Goal: Task Accomplishment & Management: Complete application form

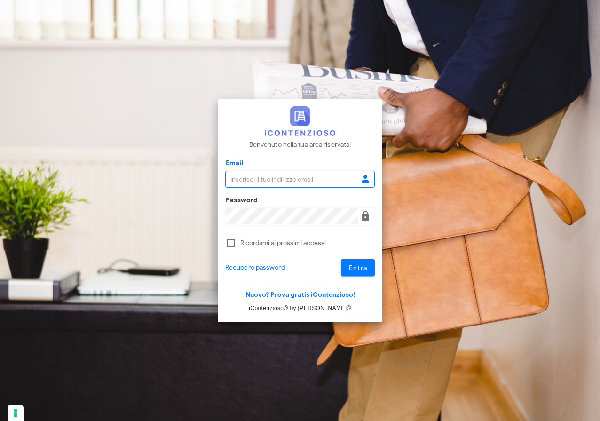
type input "[EMAIL_ADDRESS][DOMAIN_NAME]"
click at [367, 267] on button "Entra" at bounding box center [358, 267] width 34 height 17
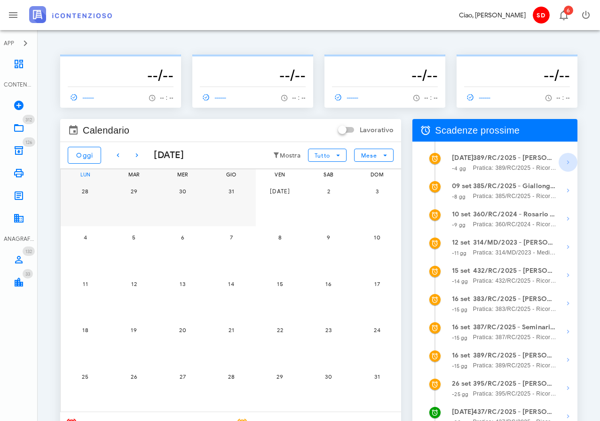
click at [569, 162] on icon "button" at bounding box center [567, 161] width 11 height 11
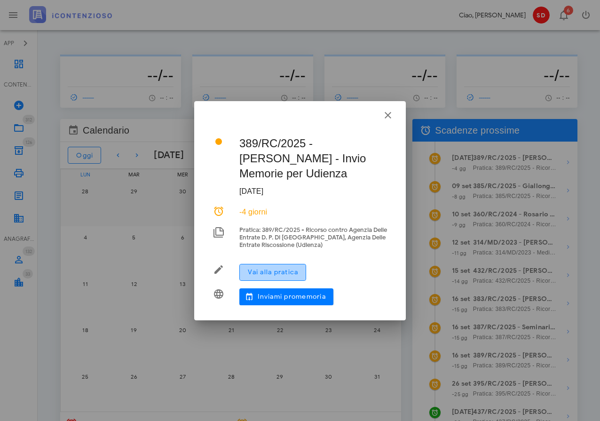
click at [271, 274] on span "Vai alla pratica" at bounding box center [272, 272] width 51 height 8
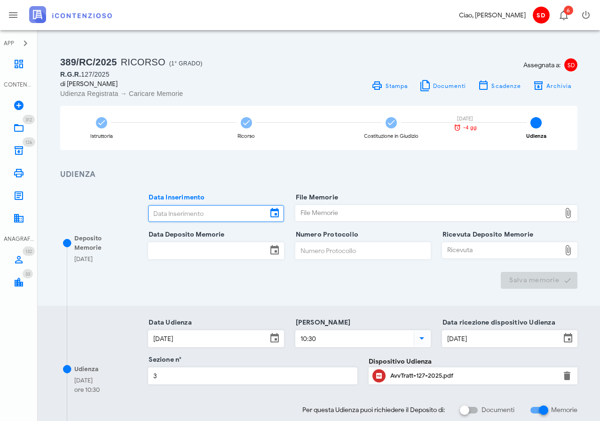
click at [201, 208] on input "Data Inserimento" at bounding box center [207, 213] width 118 height 16
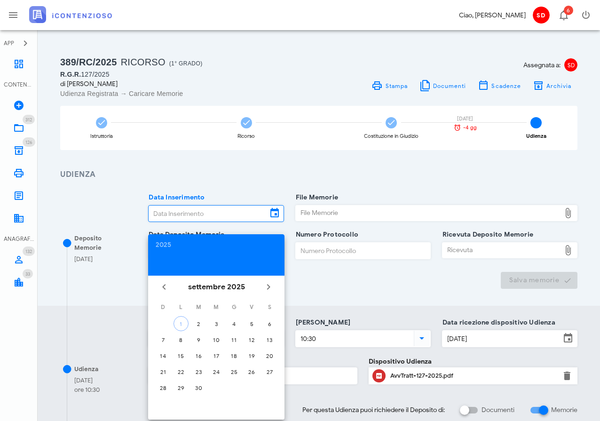
click at [182, 325] on div "1" at bounding box center [181, 323] width 14 height 7
type input "[DATE]"
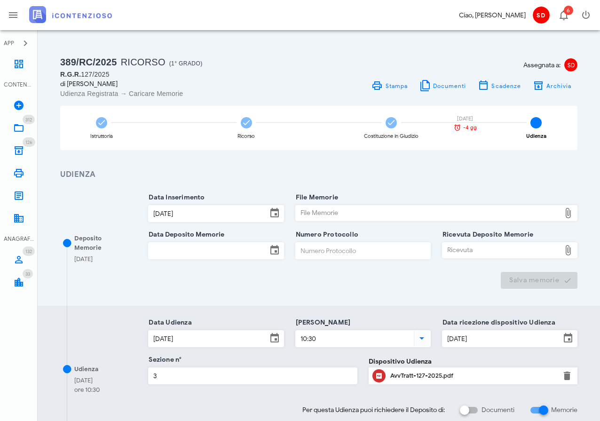
click at [319, 211] on div "File Memorie" at bounding box center [428, 212] width 265 height 15
type input "C:\fakepath\Memorie Illustrative.docx"
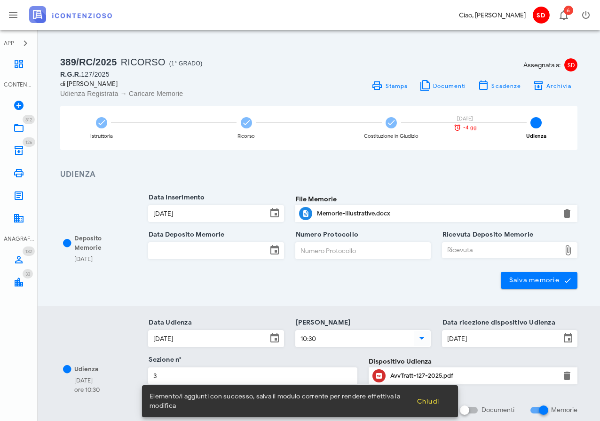
click at [225, 246] on input "Data Deposito Memorie" at bounding box center [207, 250] width 118 height 16
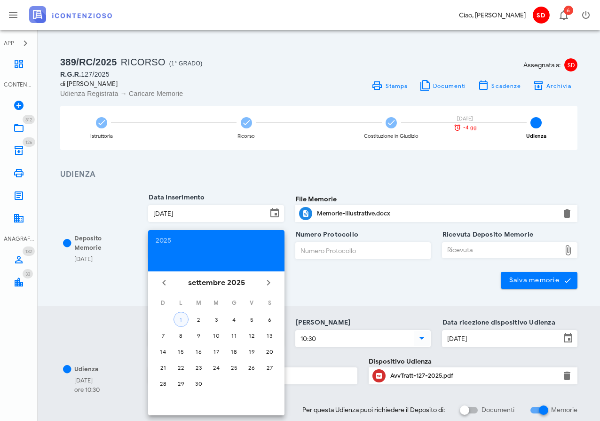
click at [181, 318] on div "1" at bounding box center [181, 319] width 14 height 7
type input "[DATE]"
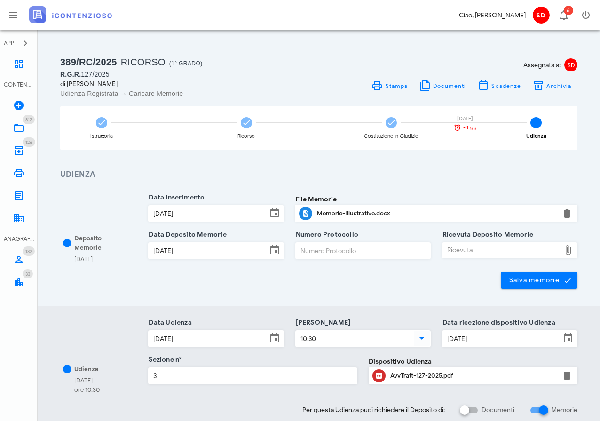
click at [469, 250] on div "Ricevuta" at bounding box center [501, 249] width 118 height 15
type input "C:\fakepath\Ricevuta_NIR_D-3631946-2025.pdf"
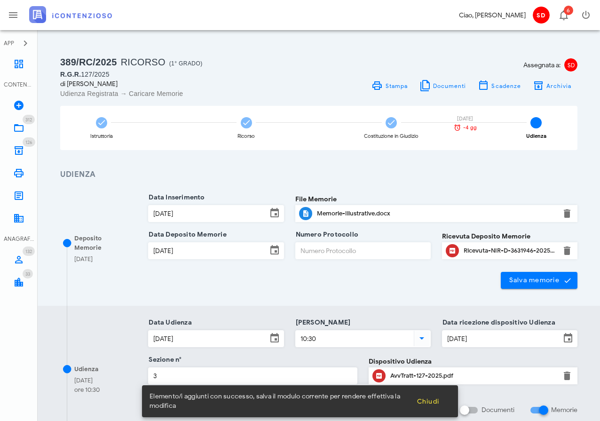
click at [328, 250] on input "Numero Protocollo" at bounding box center [363, 250] width 134 height 16
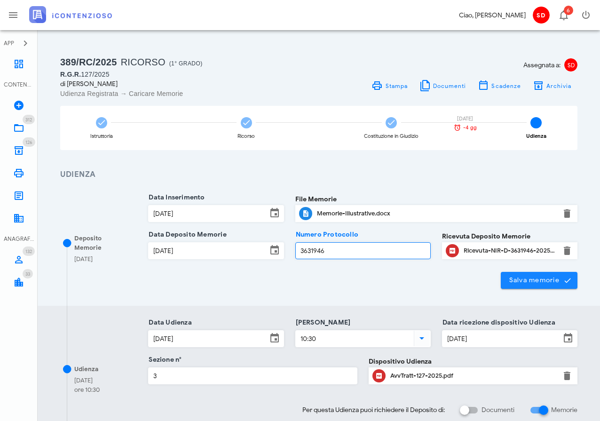
type input "3631946"
click at [538, 279] on span "Salva memorie" at bounding box center [539, 280] width 62 height 8
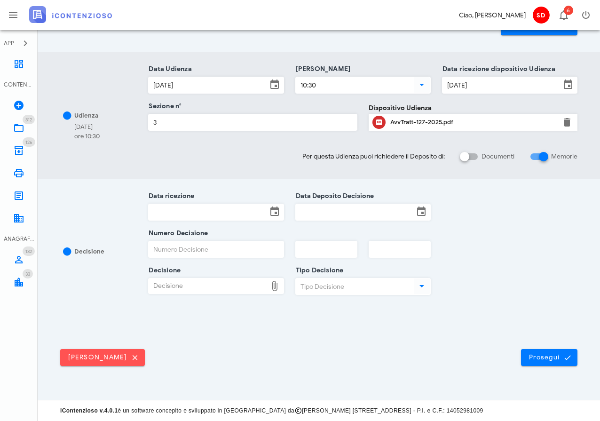
scroll to position [253, 0]
click at [543, 358] on span "Prosegui" at bounding box center [548, 357] width 41 height 8
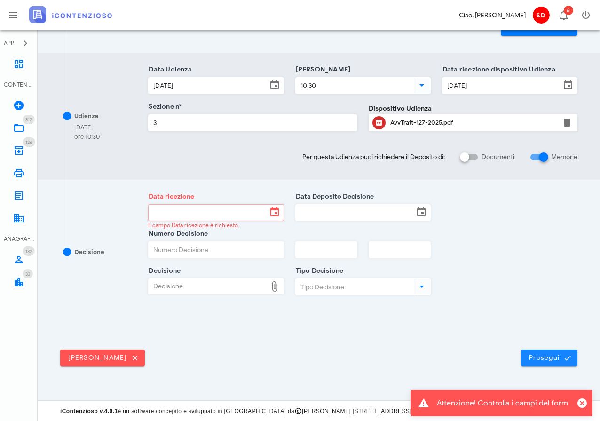
scroll to position [0, 0]
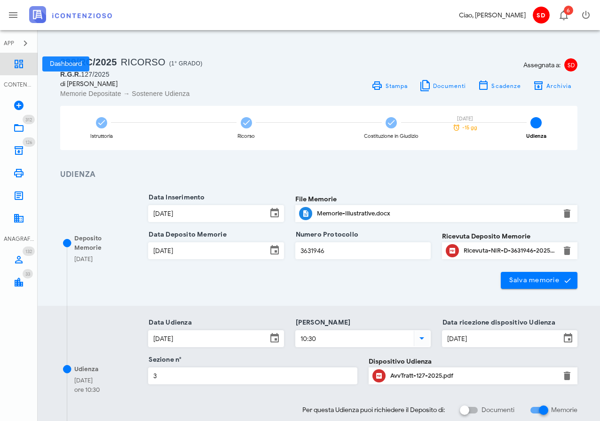
click at [19, 63] on icon at bounding box center [18, 63] width 11 height 11
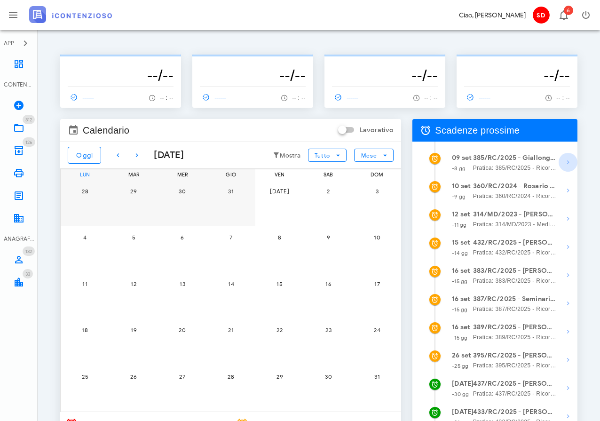
click at [566, 161] on icon "button" at bounding box center [567, 161] width 11 height 11
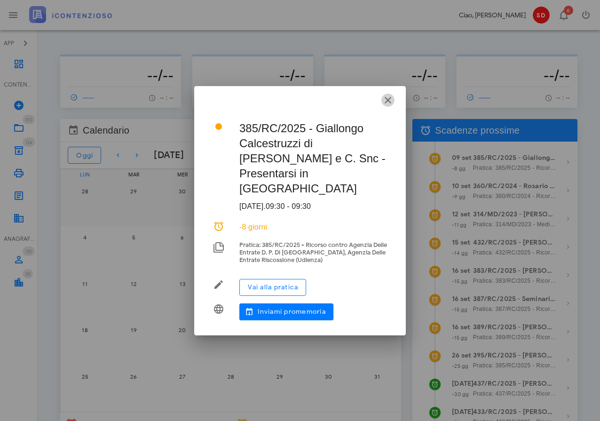
click at [387, 106] on icon "button" at bounding box center [387, 99] width 11 height 11
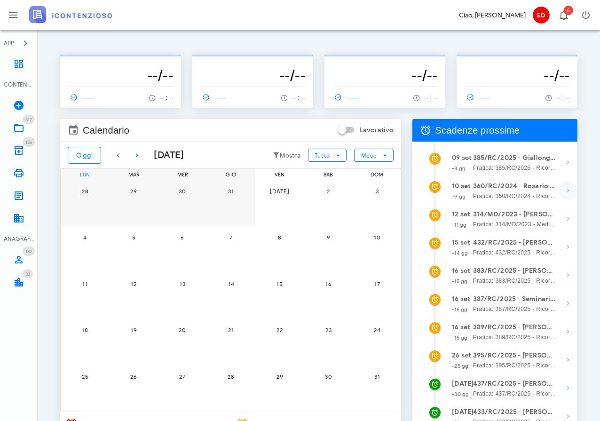
click at [567, 189] on icon "button" at bounding box center [567, 190] width 11 height 11
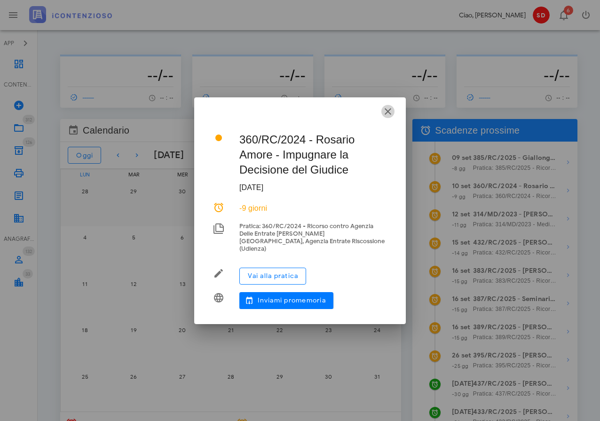
click at [387, 113] on icon "button" at bounding box center [387, 111] width 11 height 11
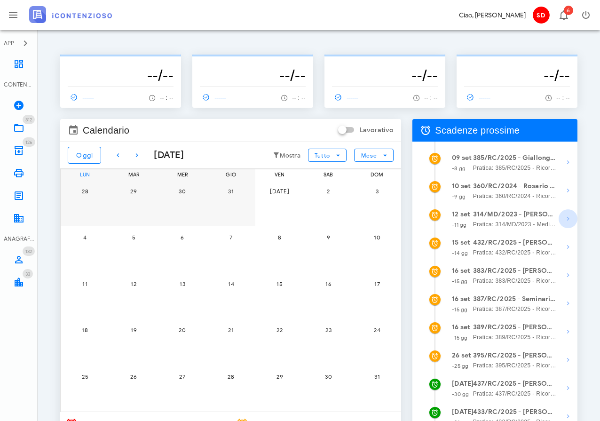
click at [566, 218] on icon "button" at bounding box center [567, 218] width 11 height 11
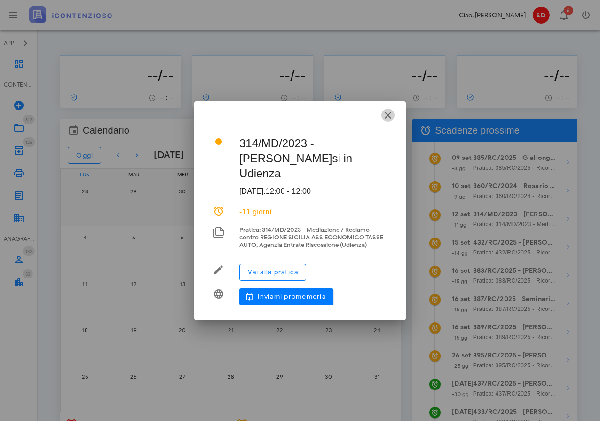
click at [387, 116] on icon "button" at bounding box center [387, 114] width 11 height 11
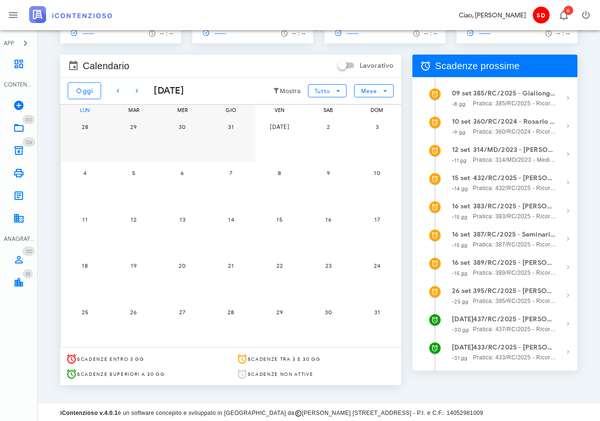
scroll to position [68, 0]
